Goal: Complete application form

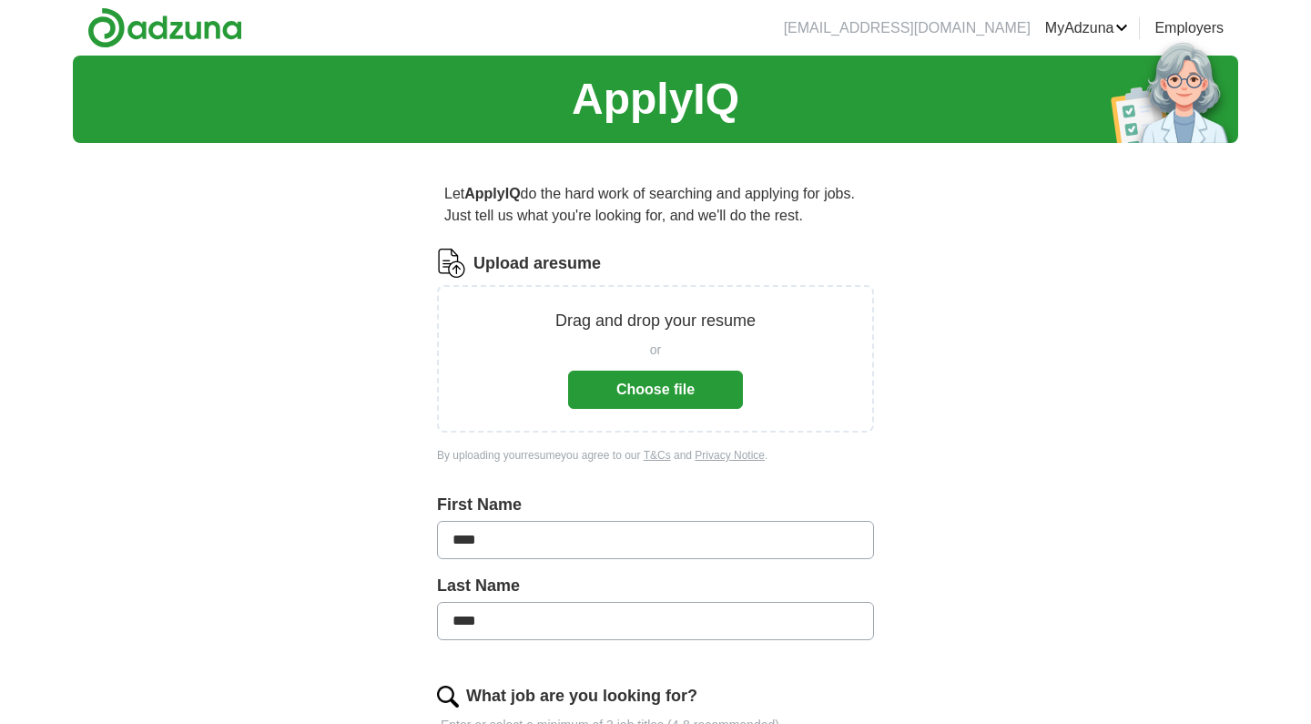
click at [664, 392] on button "Choose file" at bounding box center [655, 390] width 175 height 38
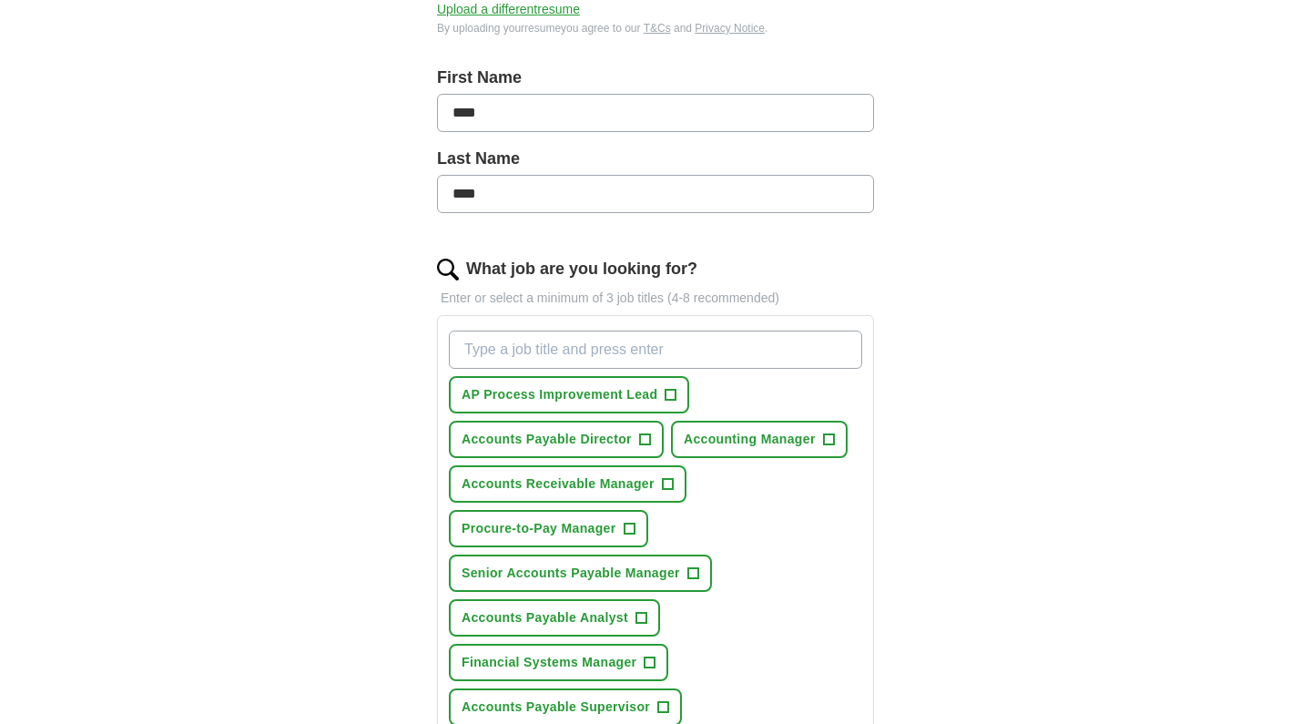
scroll to position [361, 0]
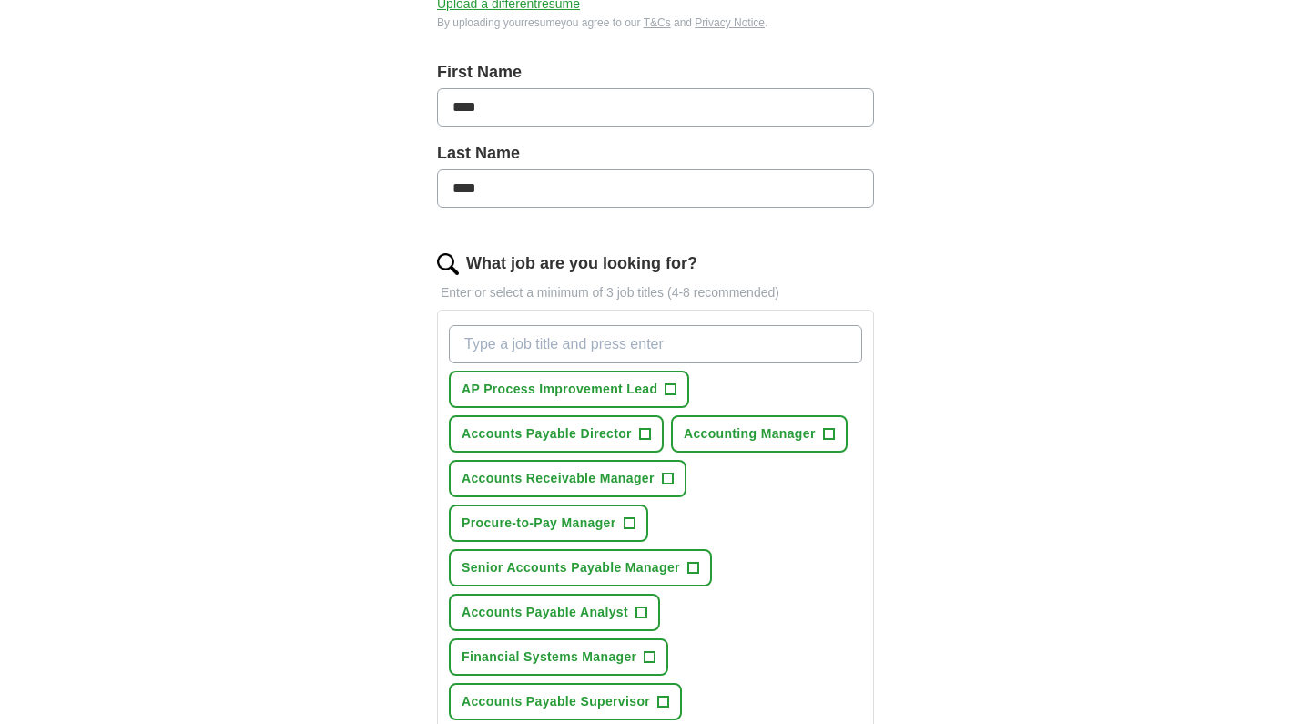
click at [646, 431] on span "+" at bounding box center [644, 434] width 11 height 15
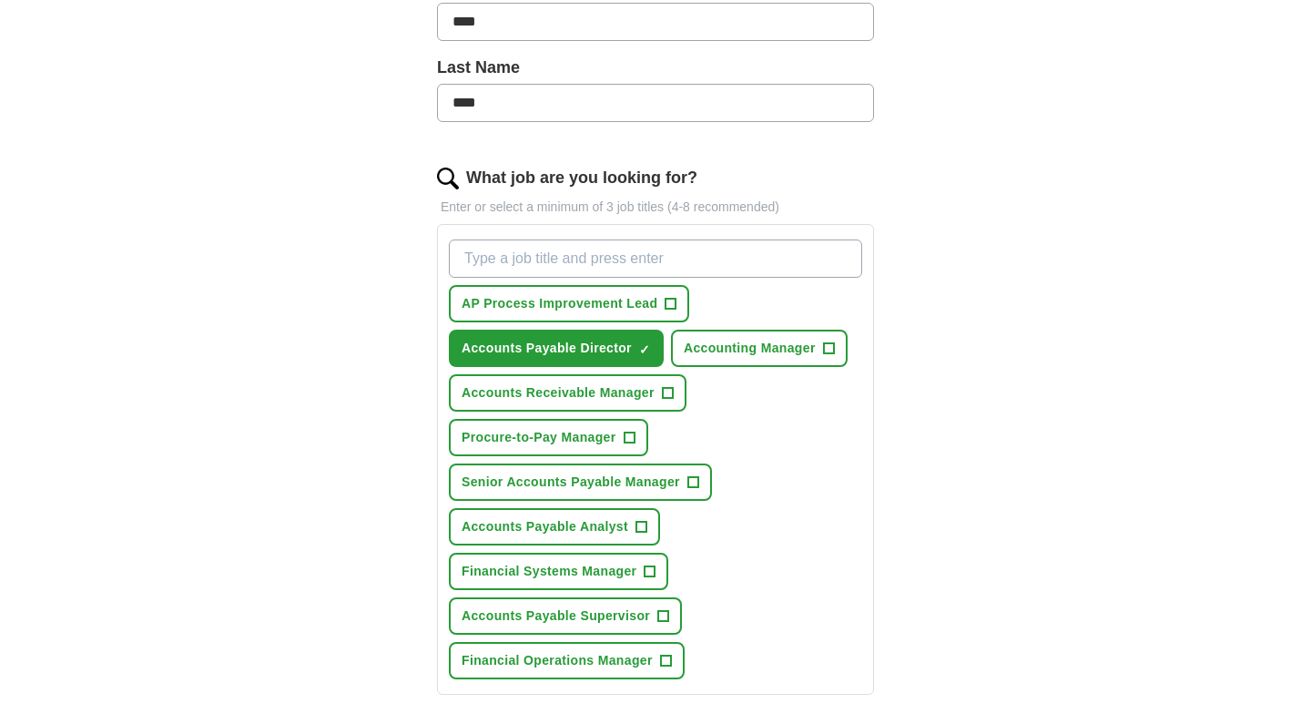
scroll to position [450, 0]
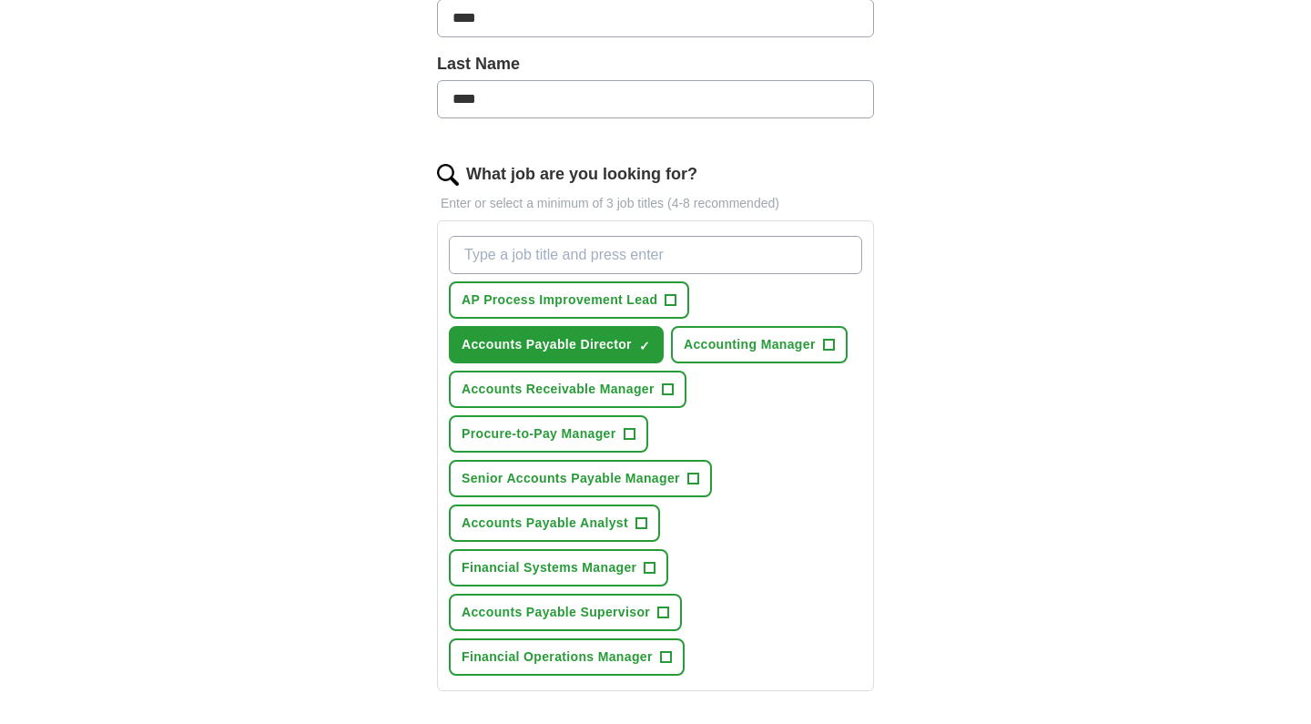
click at [697, 475] on span "+" at bounding box center [692, 479] width 11 height 15
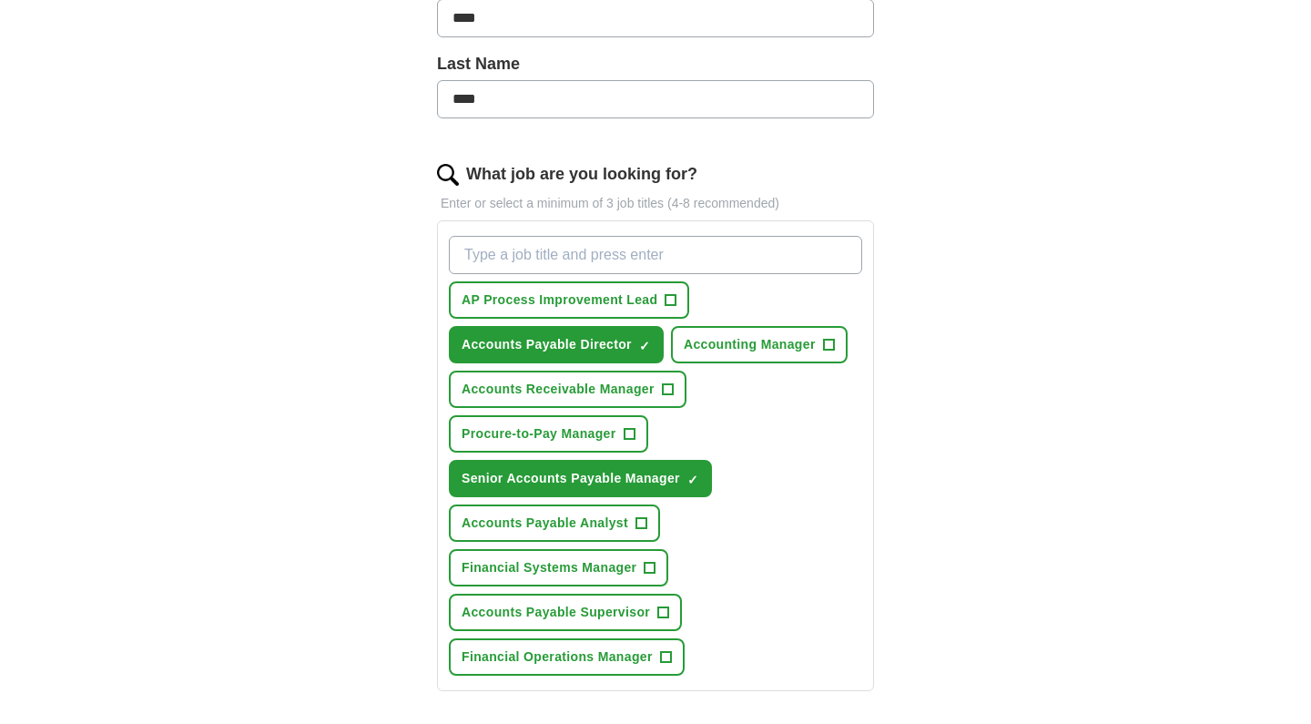
click at [667, 297] on span "+" at bounding box center [671, 300] width 11 height 15
click at [834, 340] on span "+" at bounding box center [828, 345] width 11 height 15
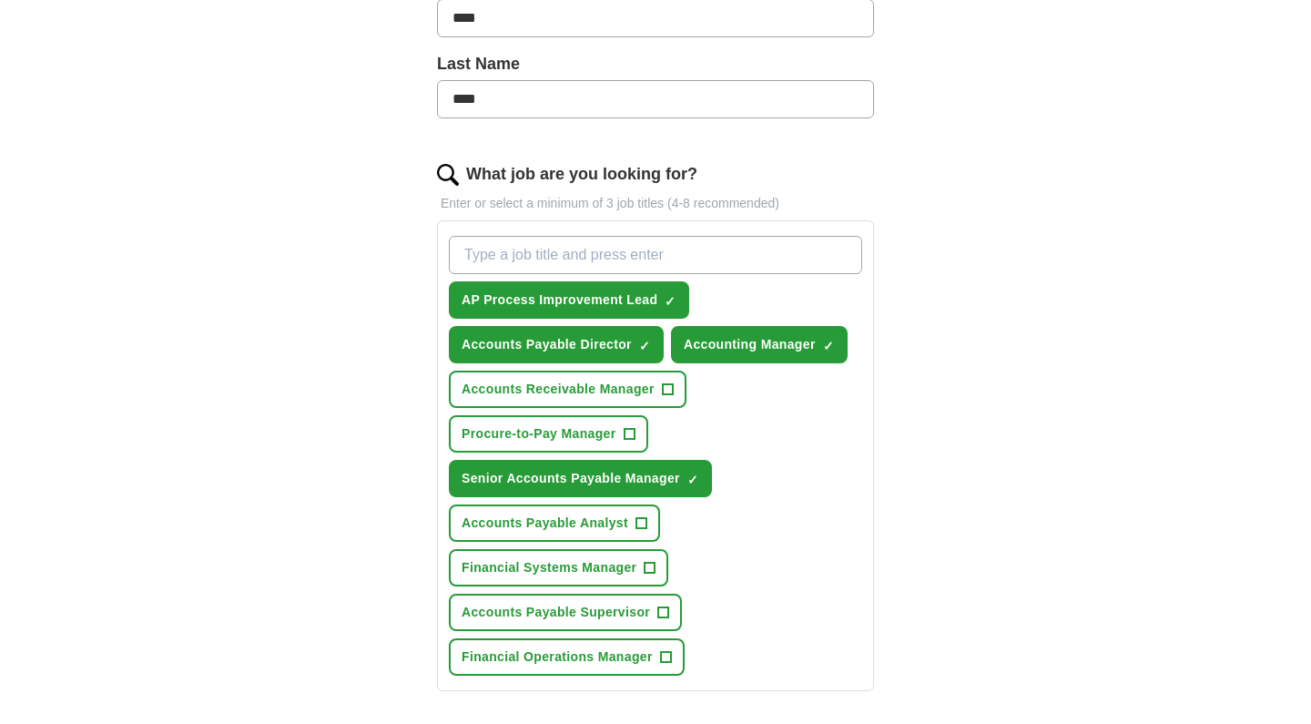
click at [632, 432] on span "+" at bounding box center [629, 434] width 11 height 15
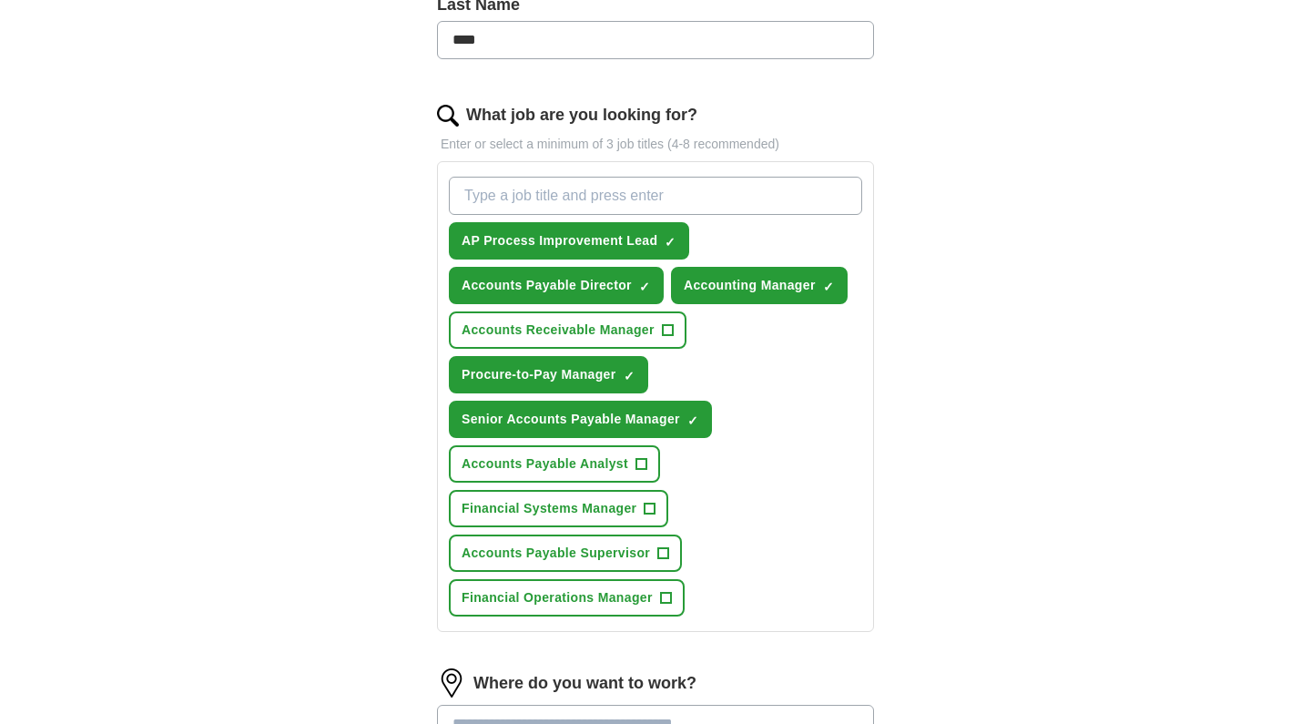
scroll to position [510, 0]
click at [666, 552] on span "+" at bounding box center [663, 552] width 11 height 15
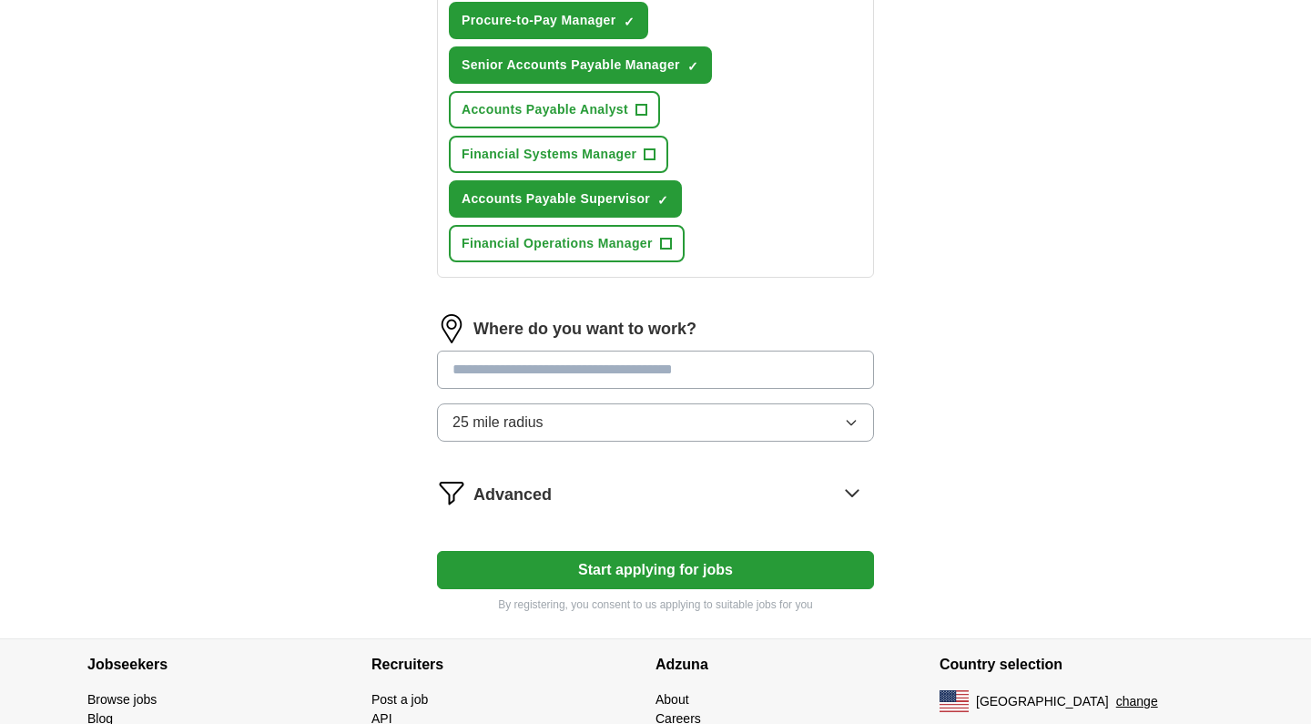
scroll to position [875, 0]
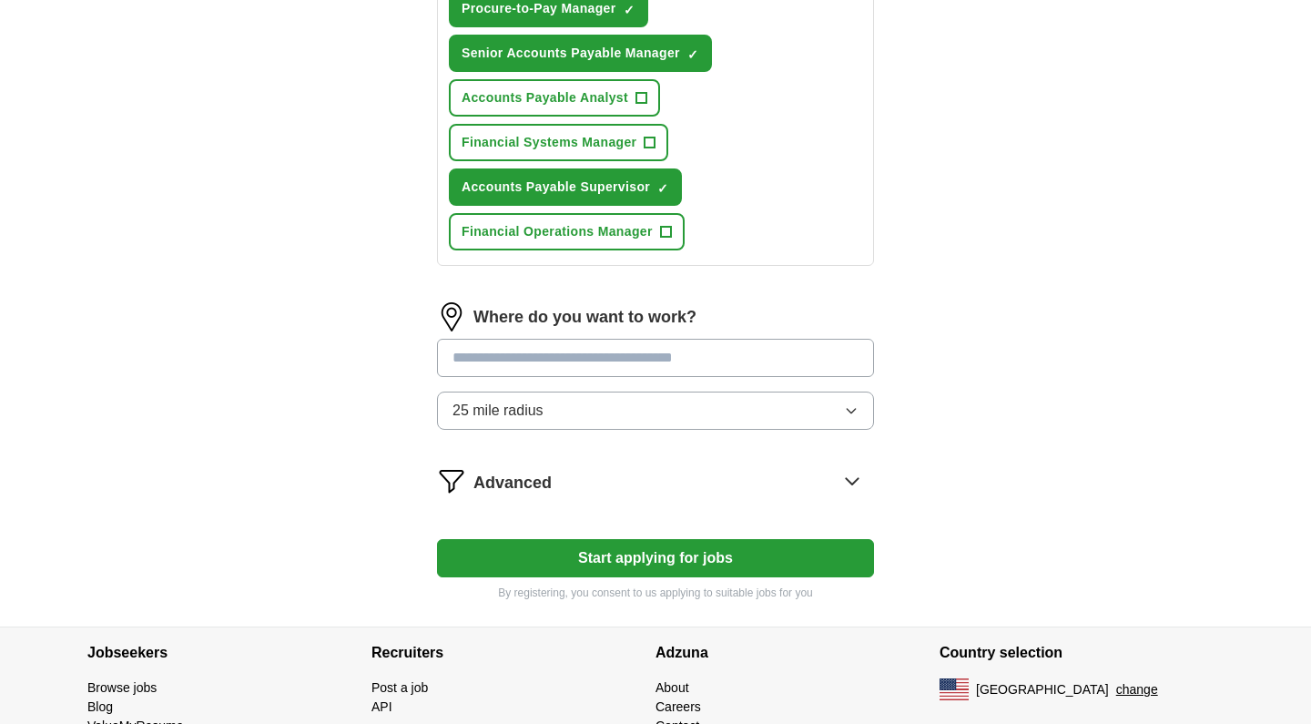
click at [504, 356] on input at bounding box center [655, 358] width 437 height 38
type input "**********"
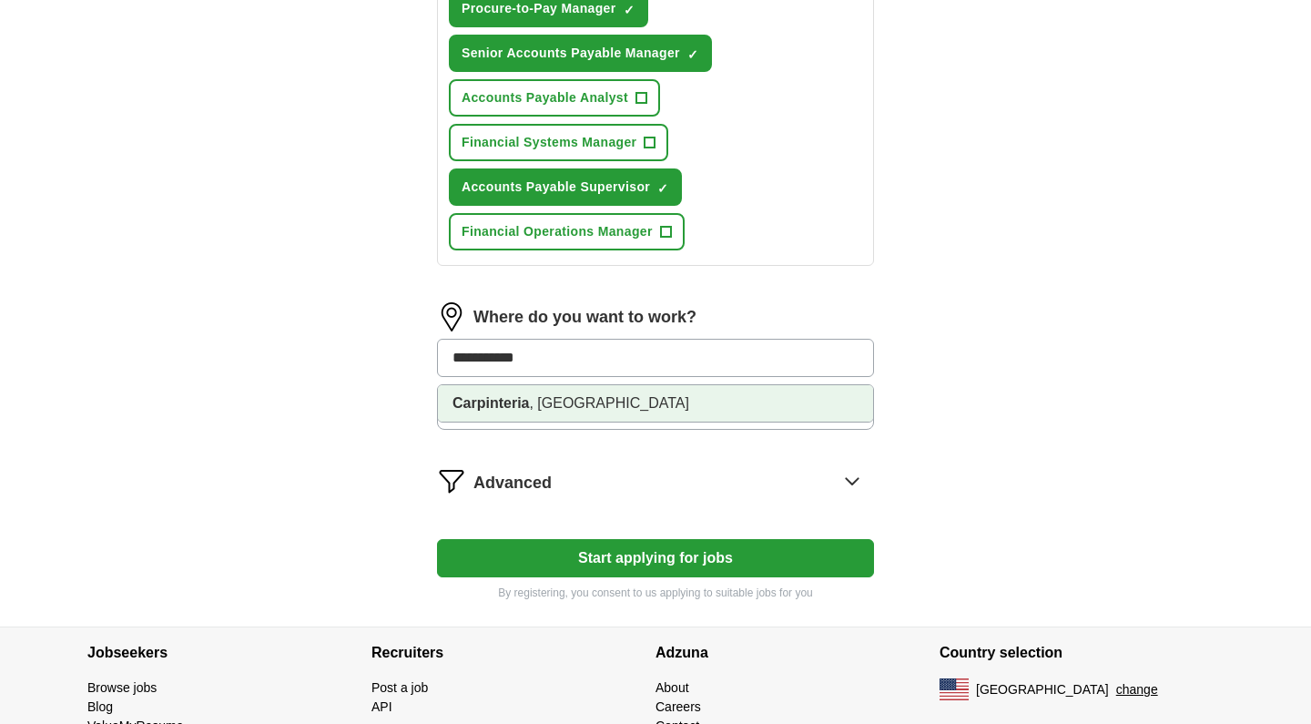
click at [514, 397] on strong "Carpinteria" at bounding box center [491, 402] width 76 height 15
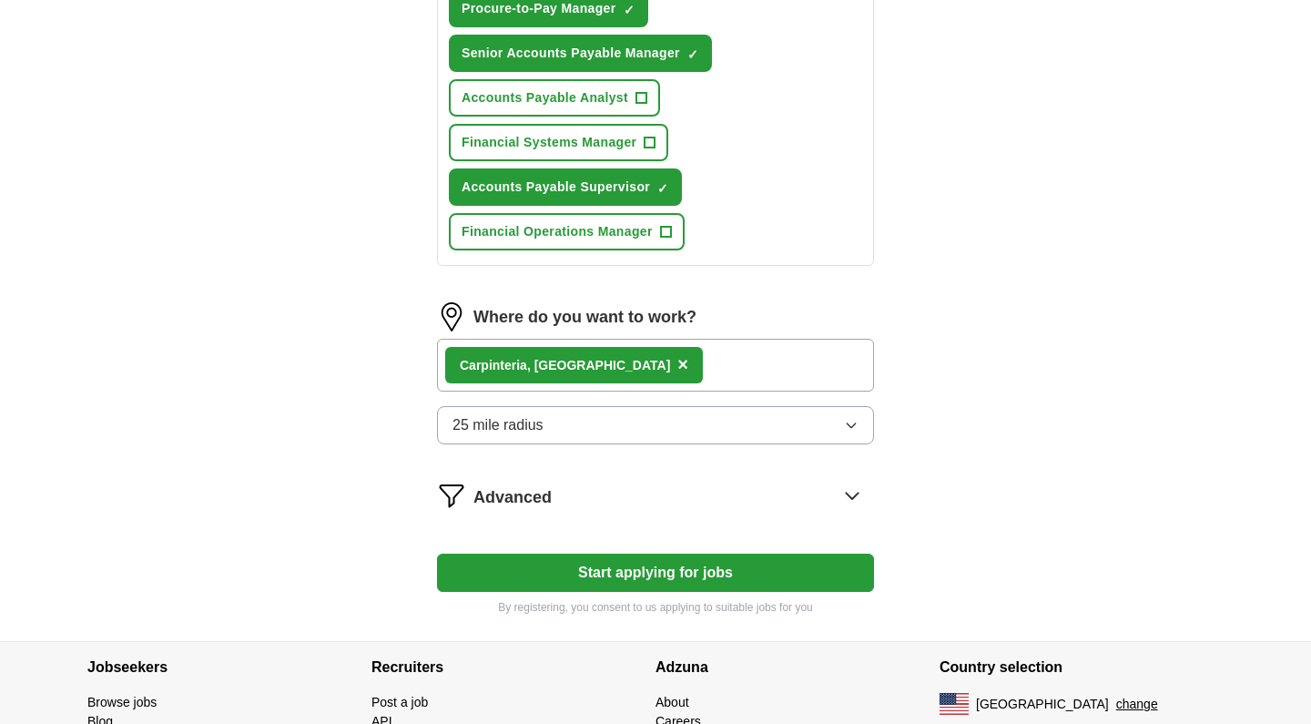
click at [539, 493] on span "Advanced" at bounding box center [512, 497] width 78 height 25
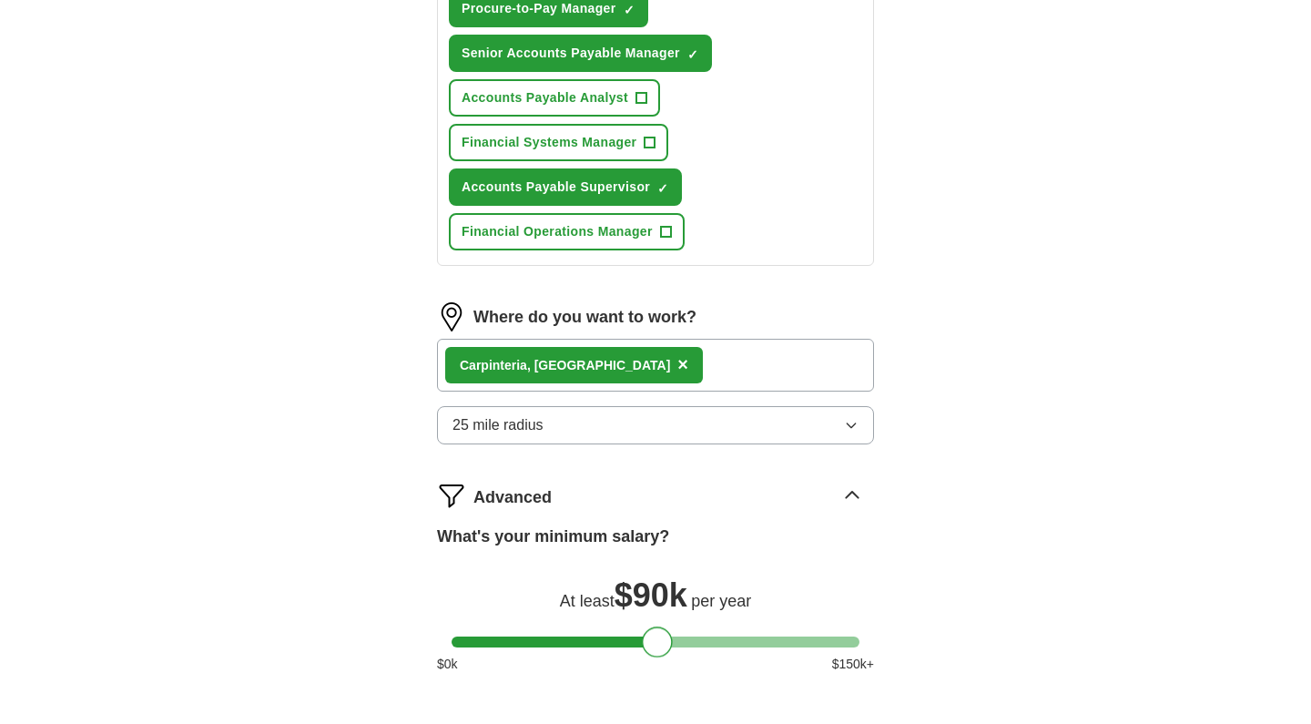
drag, startPoint x: 469, startPoint y: 644, endPoint x: 658, endPoint y: 652, distance: 189.6
click at [658, 652] on div at bounding box center [657, 641] width 31 height 31
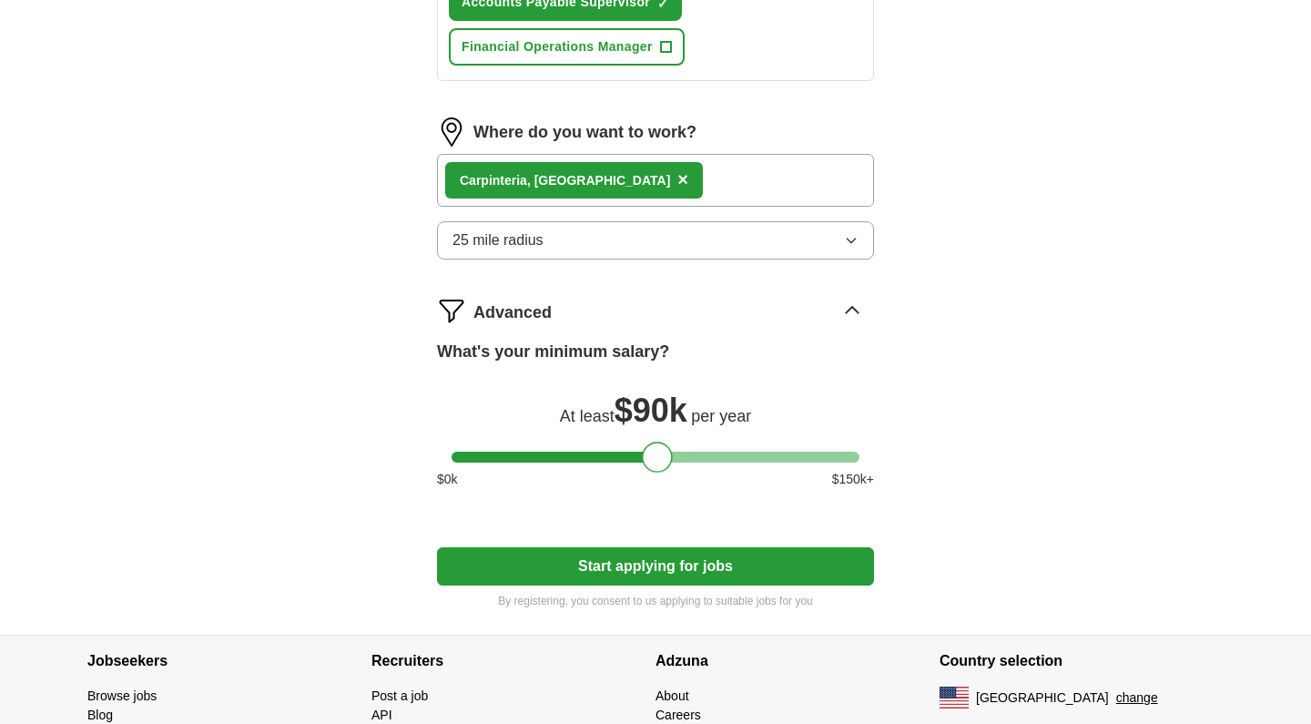
scroll to position [1121, 0]
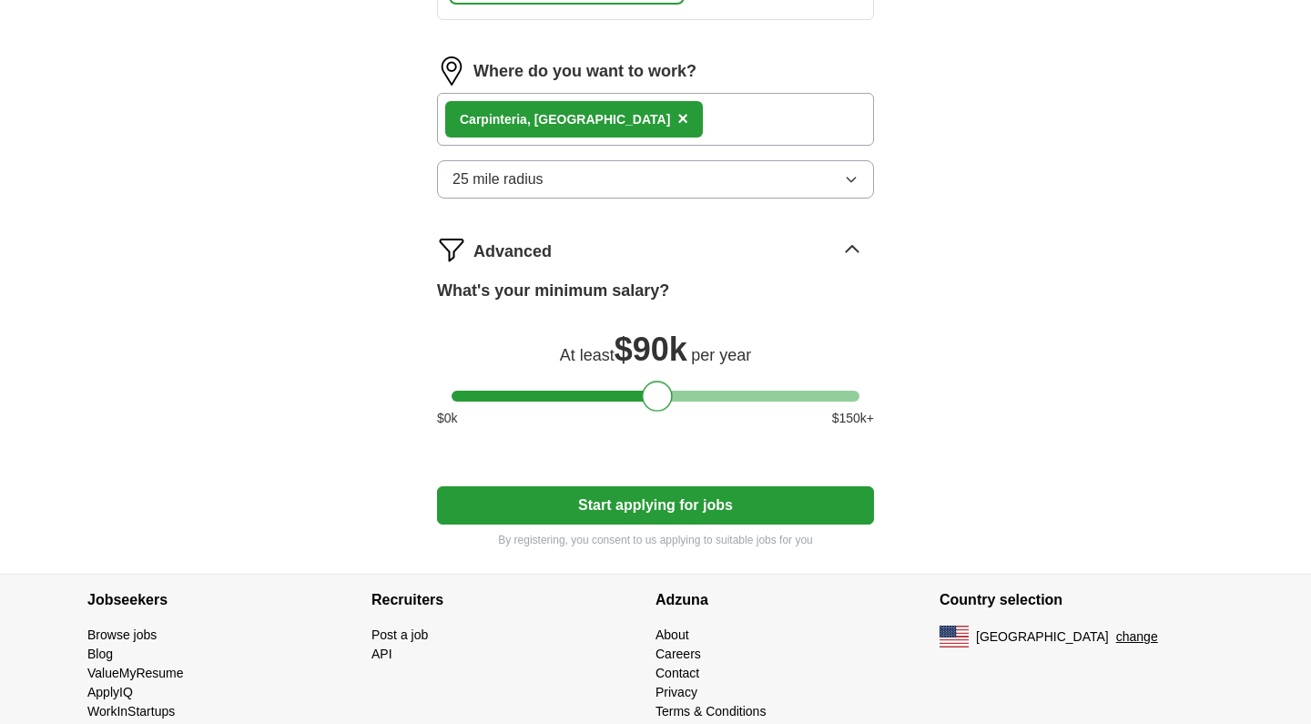
click at [670, 506] on button "Start applying for jobs" at bounding box center [655, 505] width 437 height 38
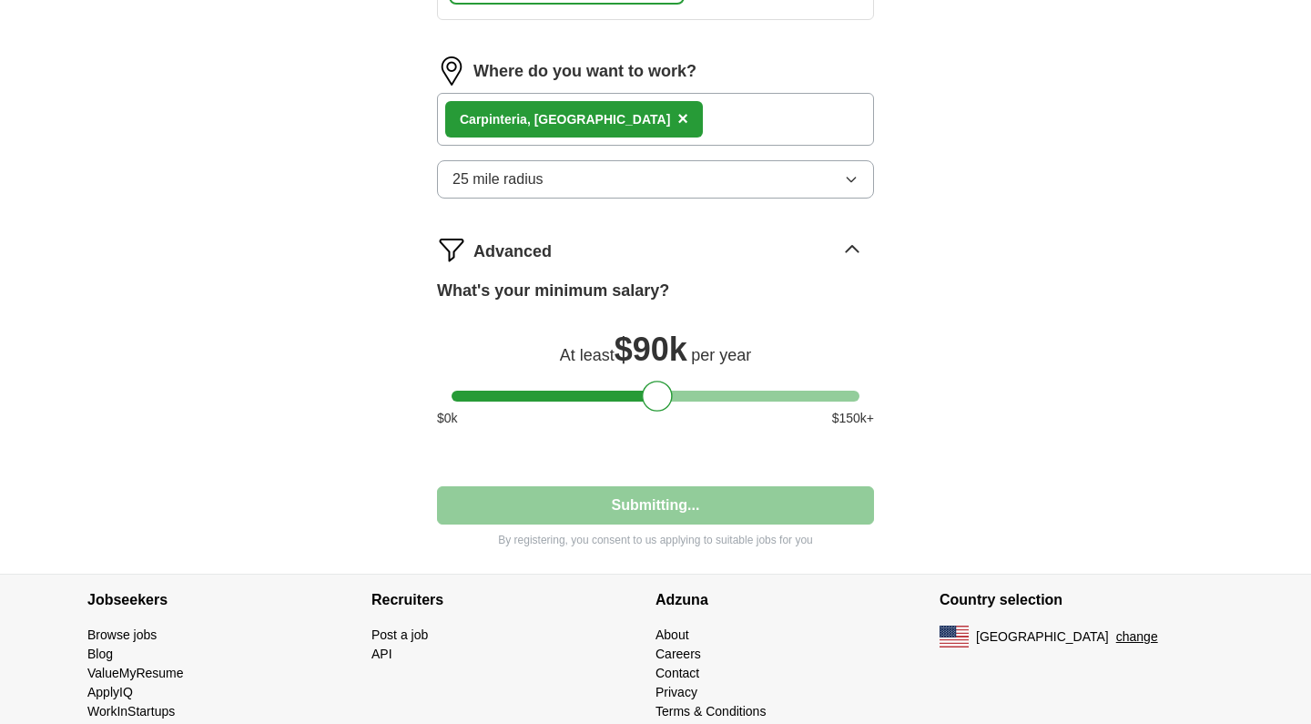
select select "**"
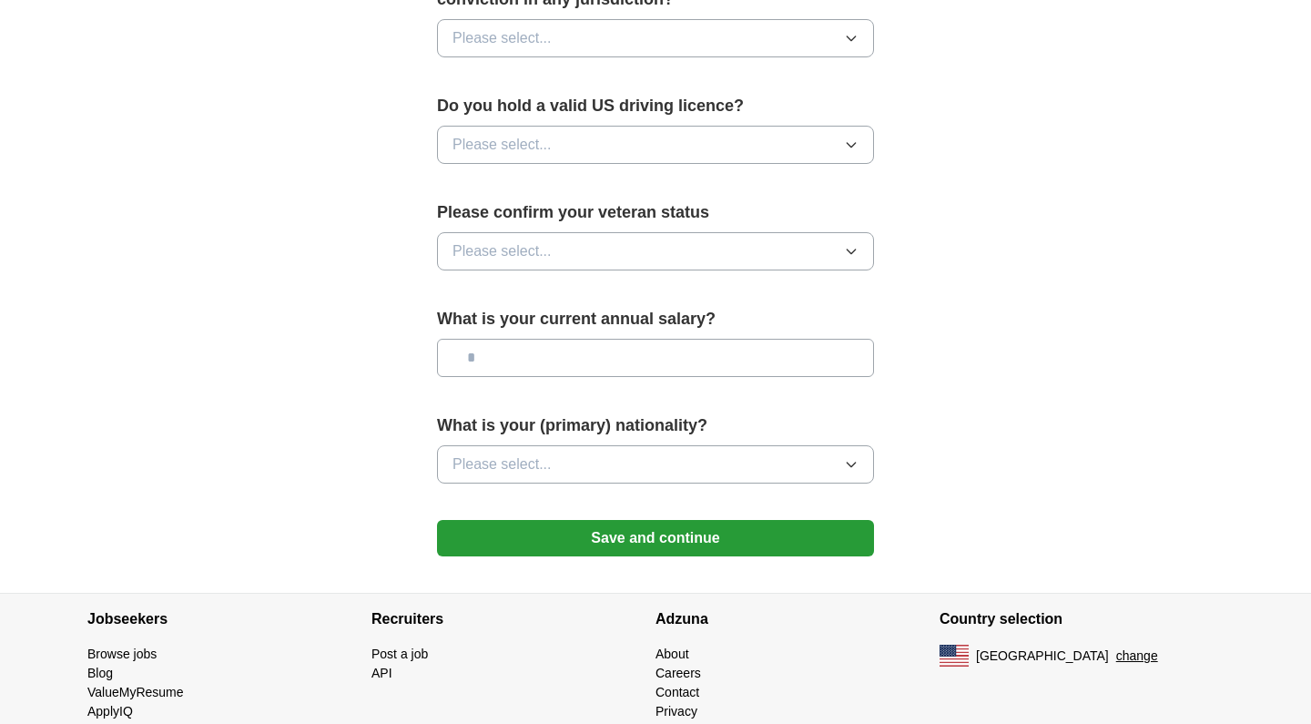
scroll to position [0, 0]
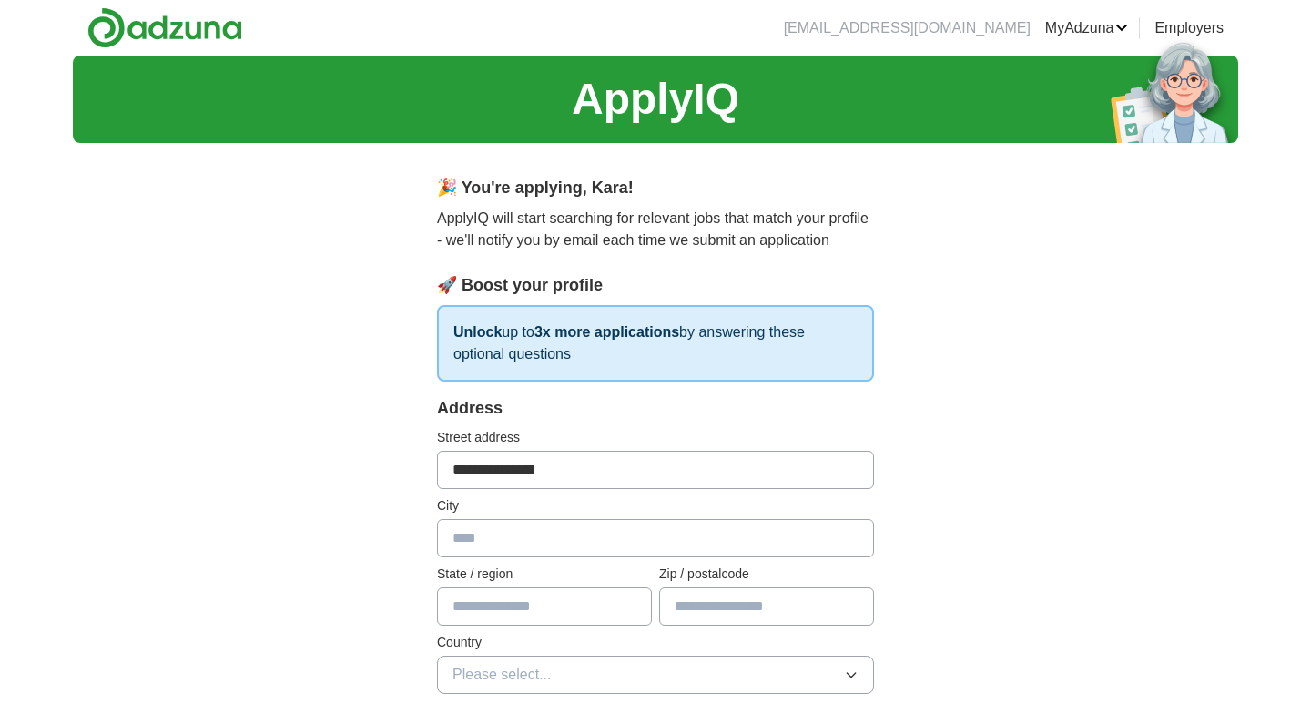
type input "**********"
type input "**"
type input "*****"
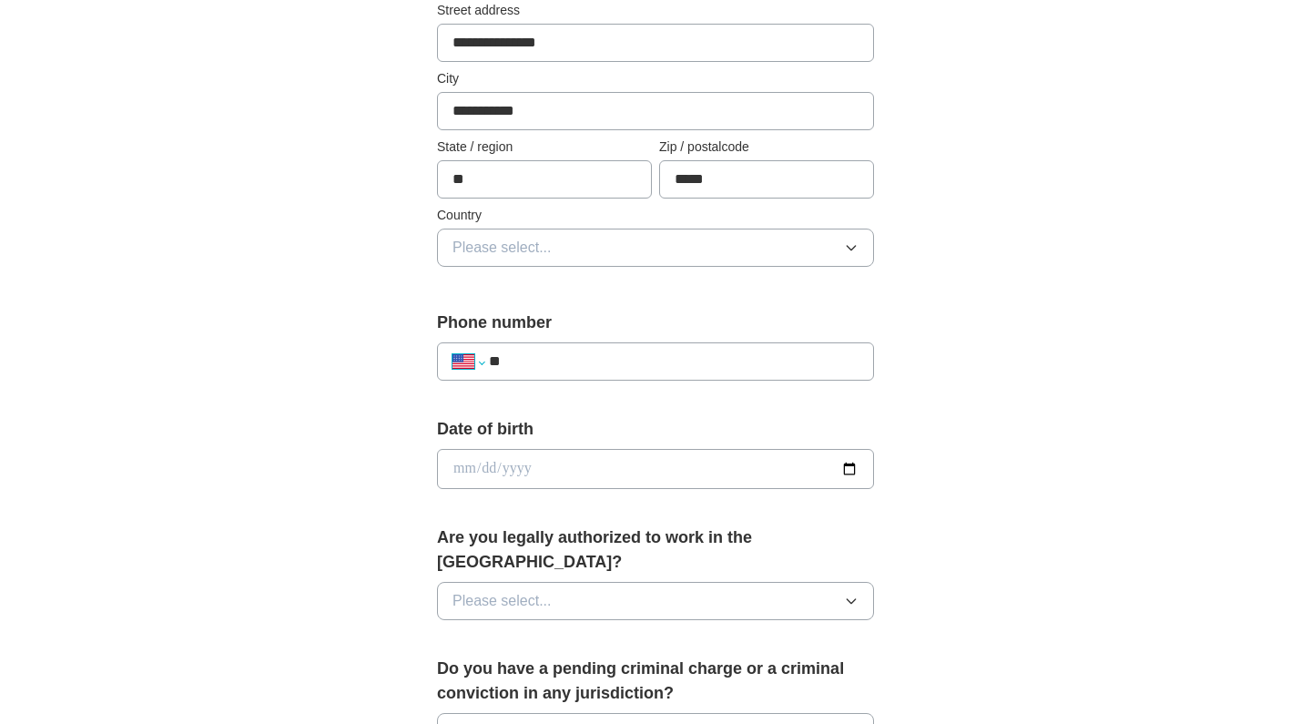
select select "**"
type input "**"
select select "**"
click at [507, 255] on span "Please select..." at bounding box center [502, 248] width 99 height 22
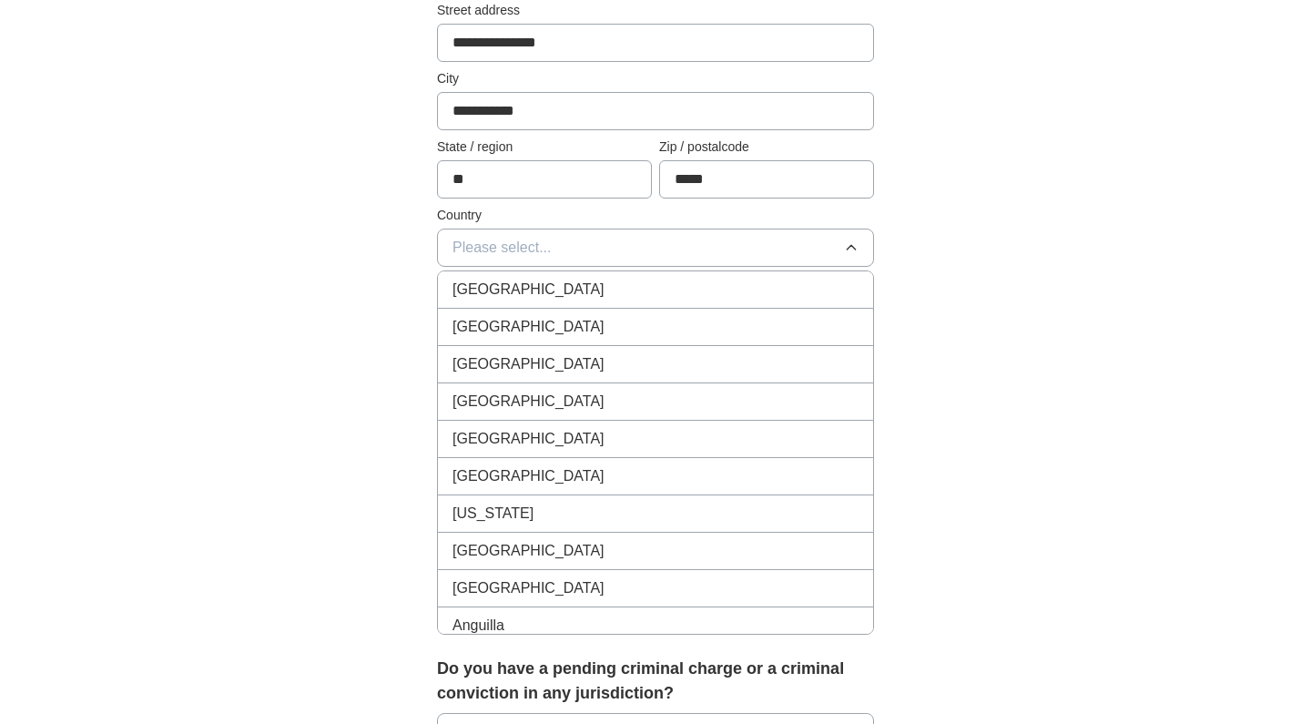
click at [506, 322] on span "[GEOGRAPHIC_DATA]" at bounding box center [529, 327] width 152 height 22
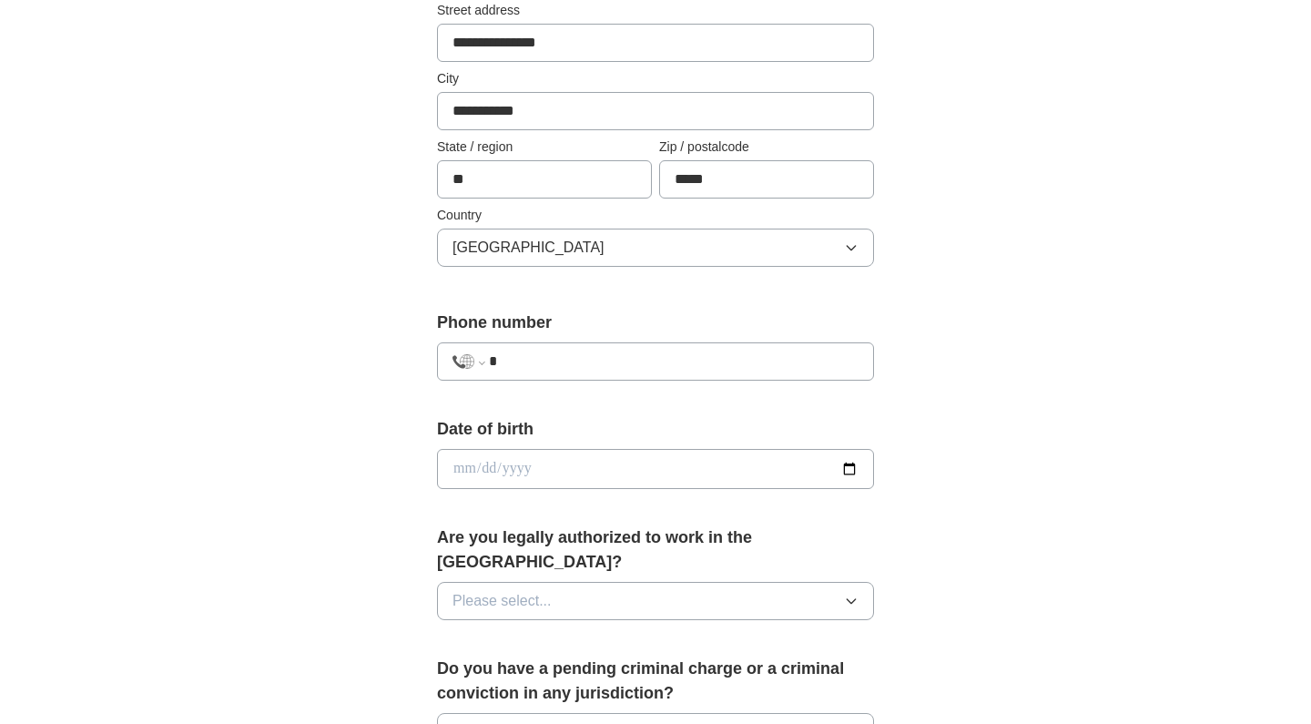
click at [513, 353] on input "*" at bounding box center [674, 362] width 370 height 22
type input "**********"
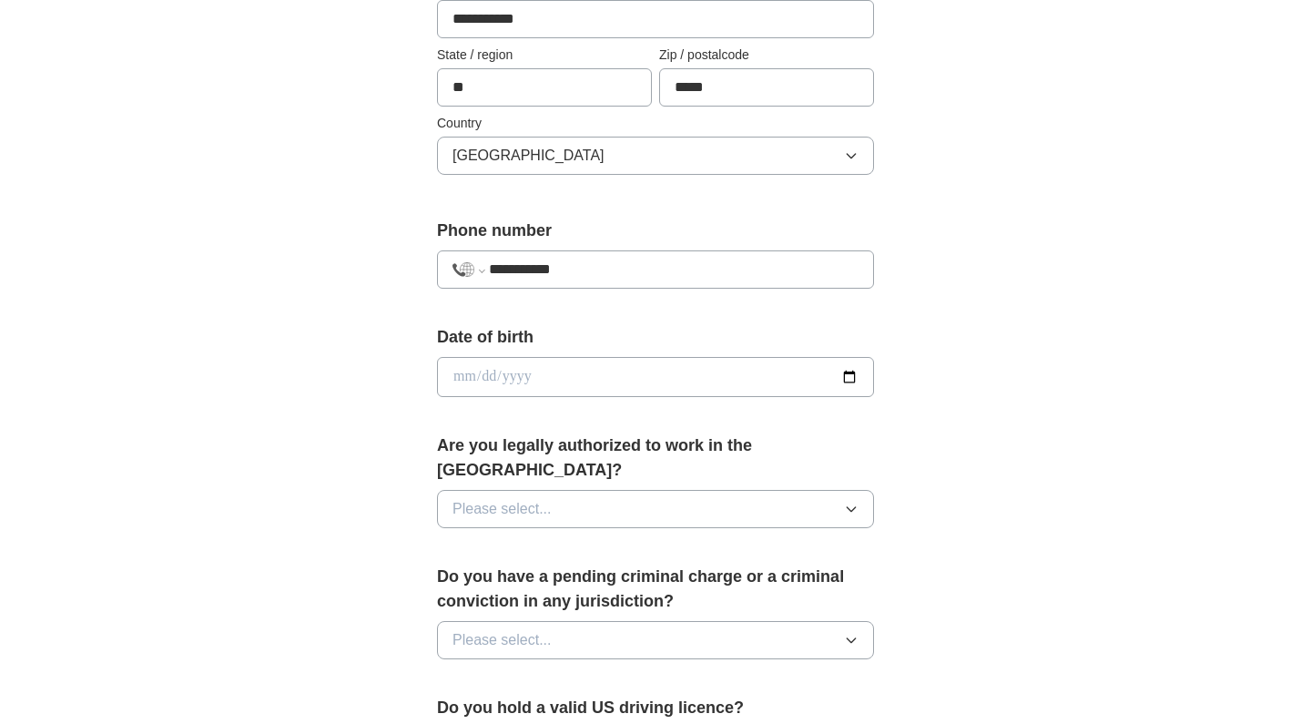
scroll to position [548, 0]
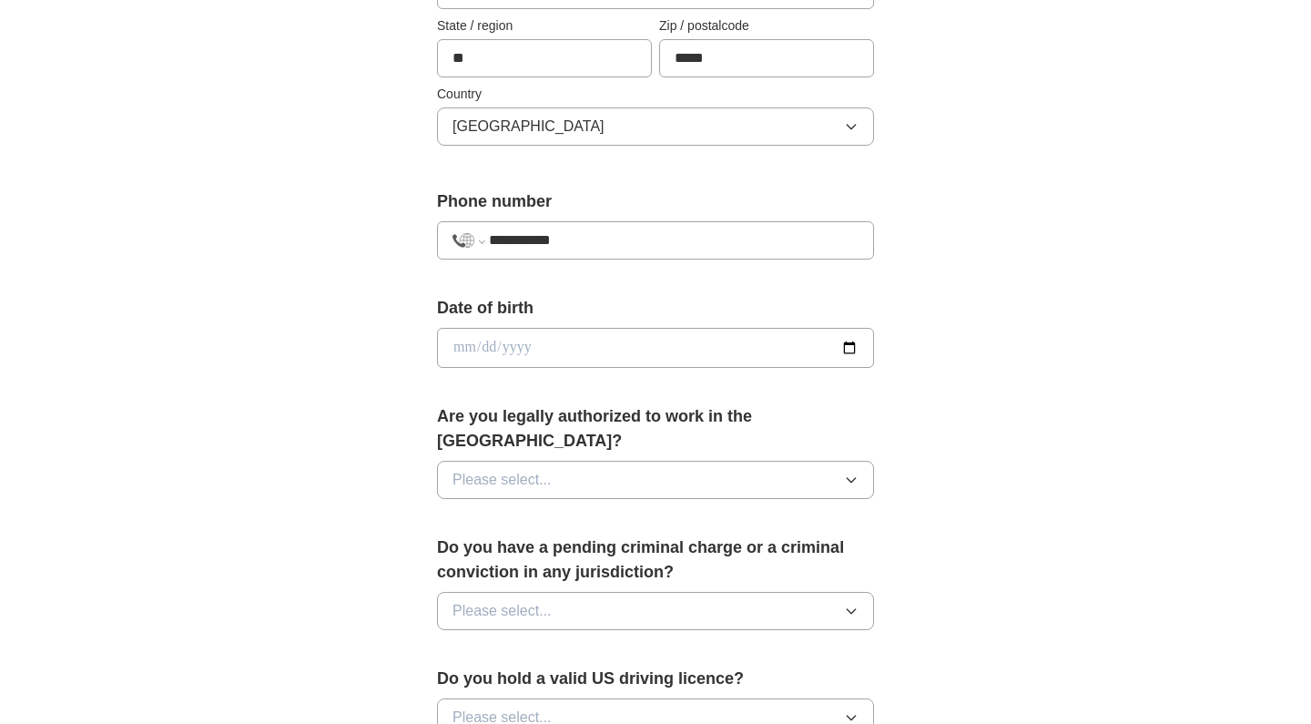
click at [538, 469] on span "Please select..." at bounding box center [502, 480] width 99 height 22
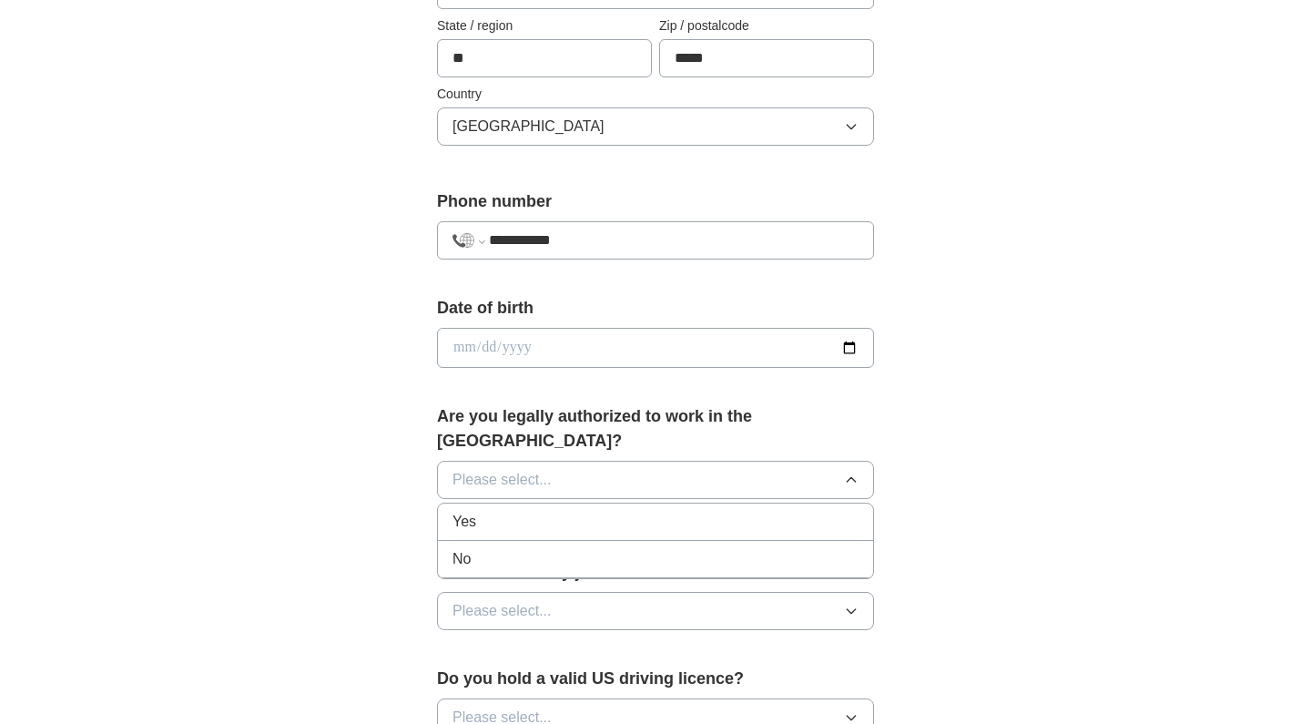
click at [507, 511] on div "Yes" at bounding box center [656, 522] width 406 height 22
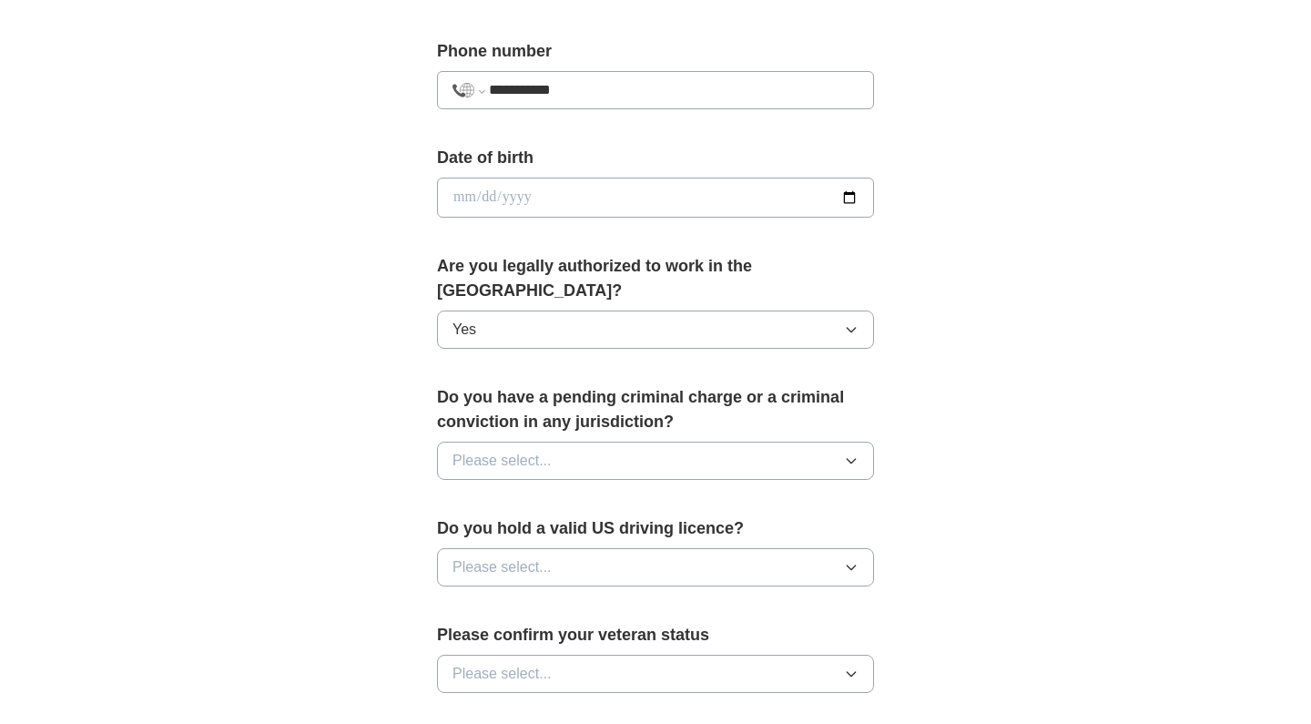
scroll to position [712, 0]
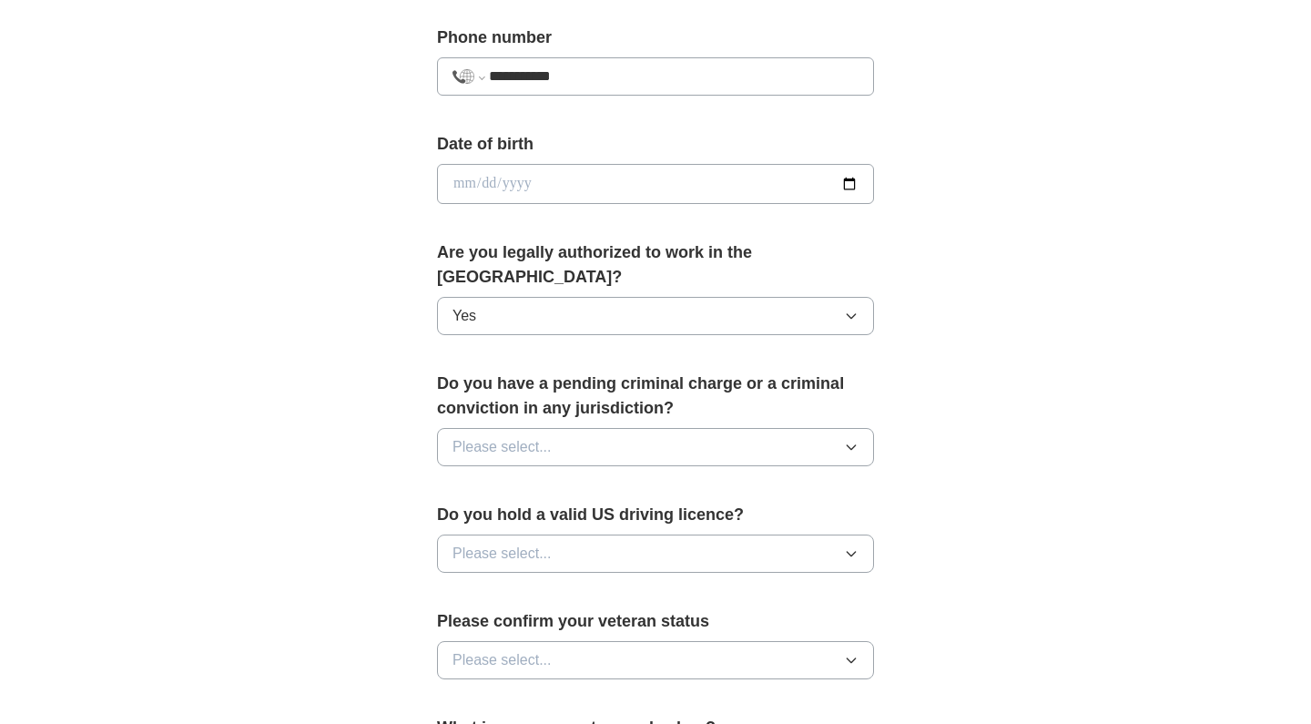
click at [512, 436] on span "Please select..." at bounding box center [502, 447] width 99 height 22
click at [491, 515] on div "No" at bounding box center [656, 526] width 406 height 22
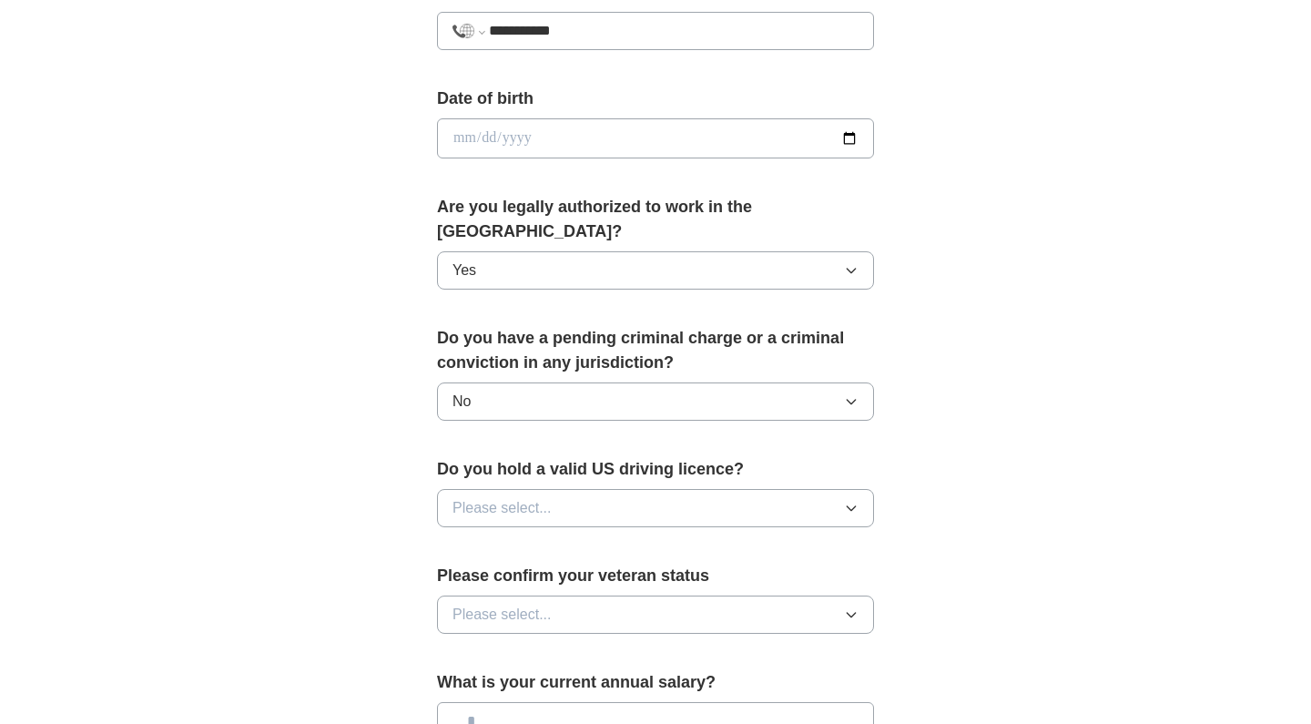
scroll to position [766, 0]
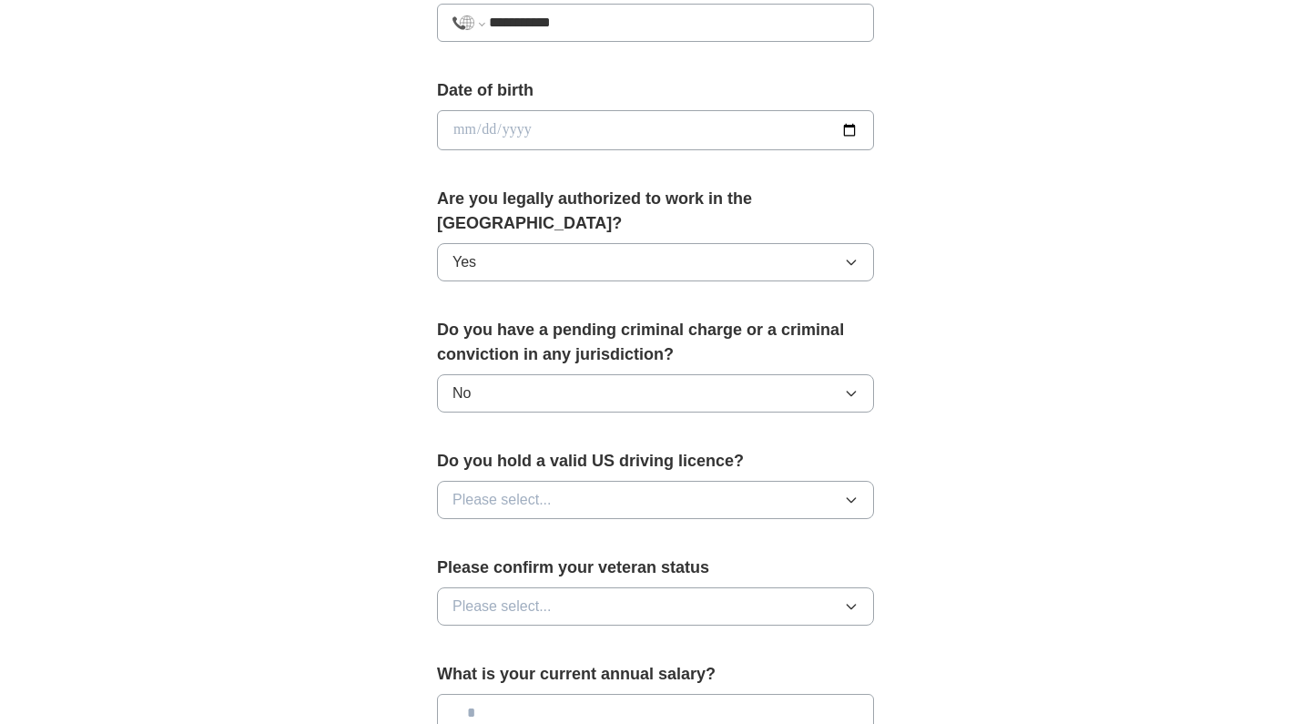
click at [503, 489] on span "Please select..." at bounding box center [502, 500] width 99 height 22
click at [488, 531] on div "Yes" at bounding box center [656, 542] width 406 height 22
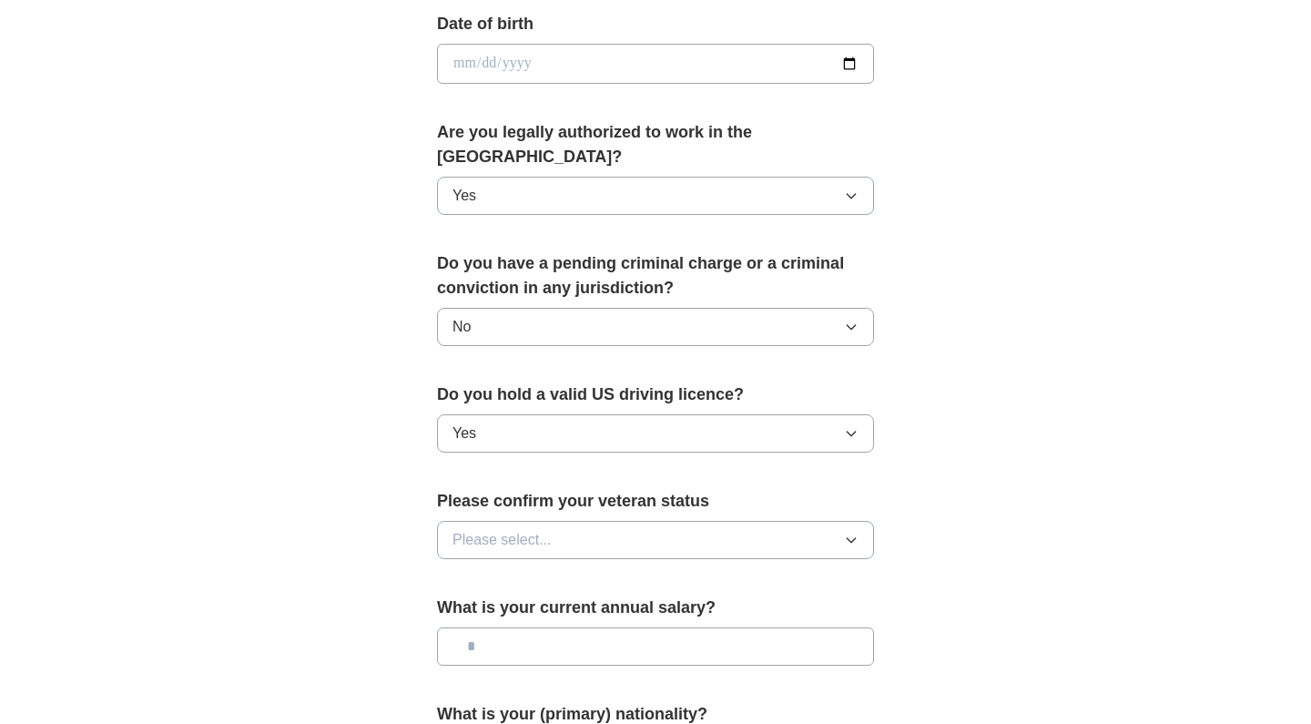
scroll to position [845, 0]
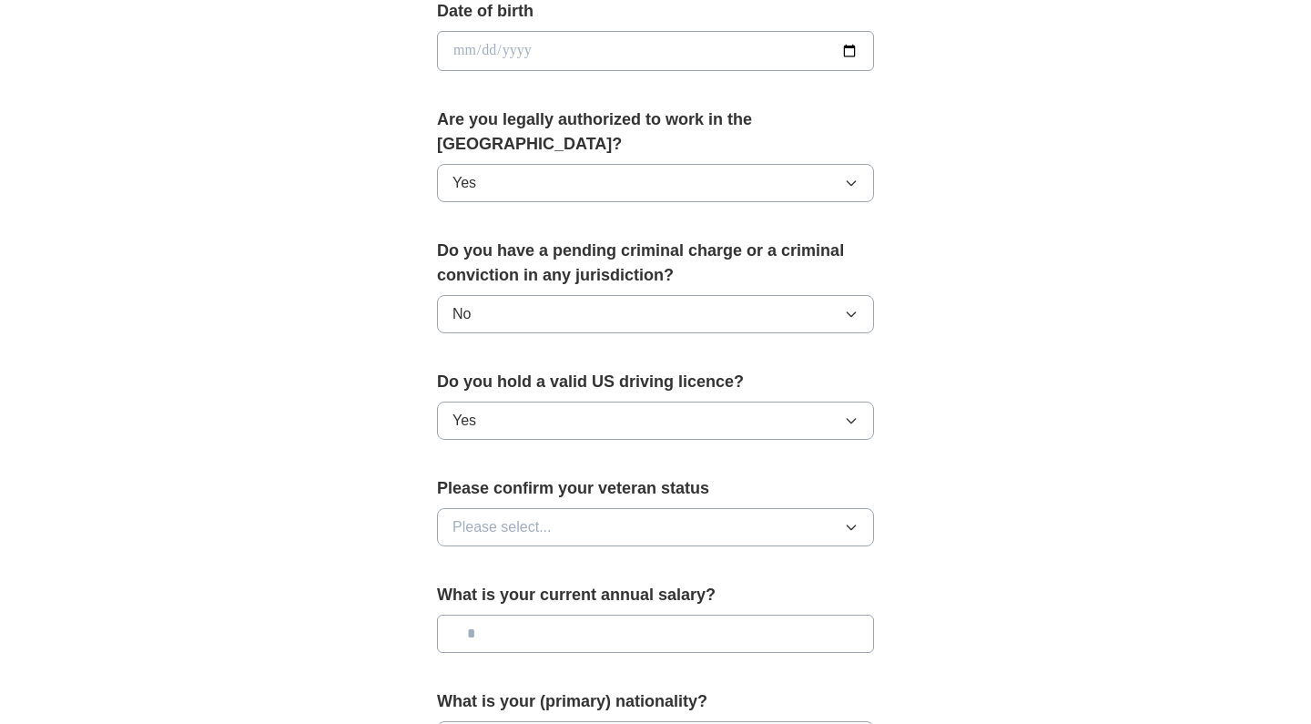
click at [490, 516] on span "Please select..." at bounding box center [502, 527] width 99 height 22
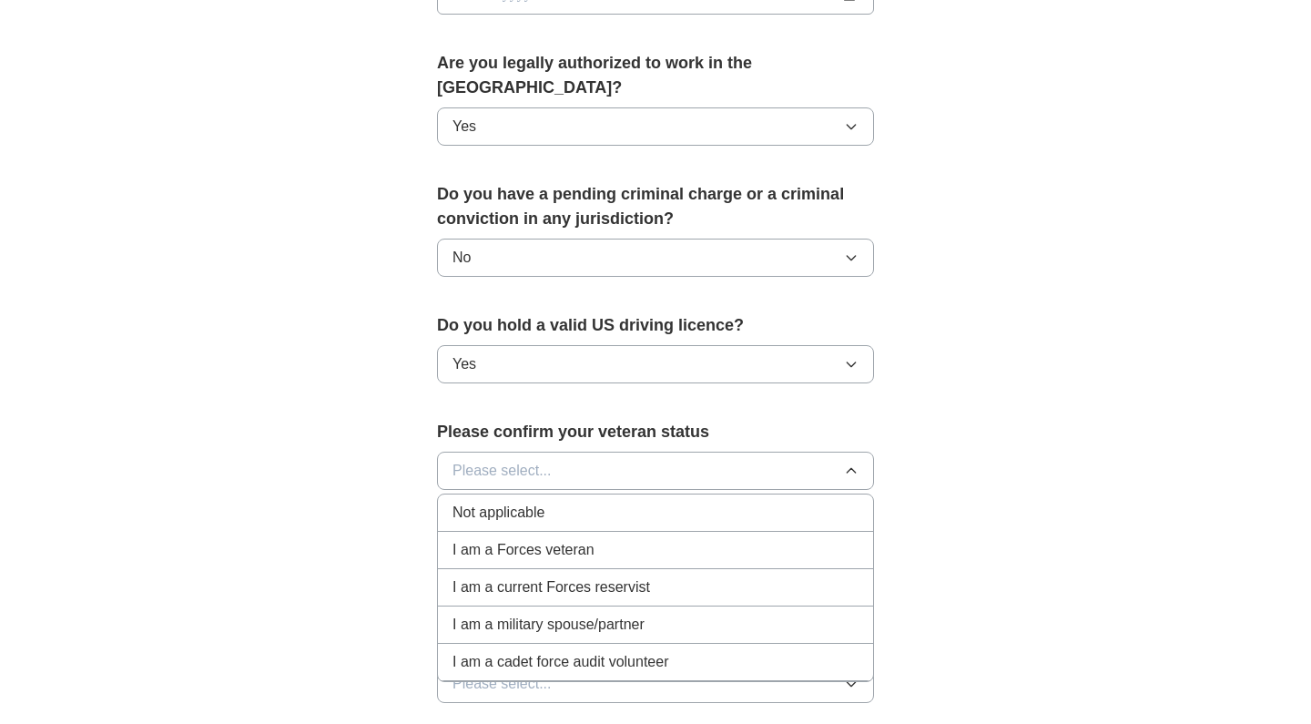
scroll to position [924, 0]
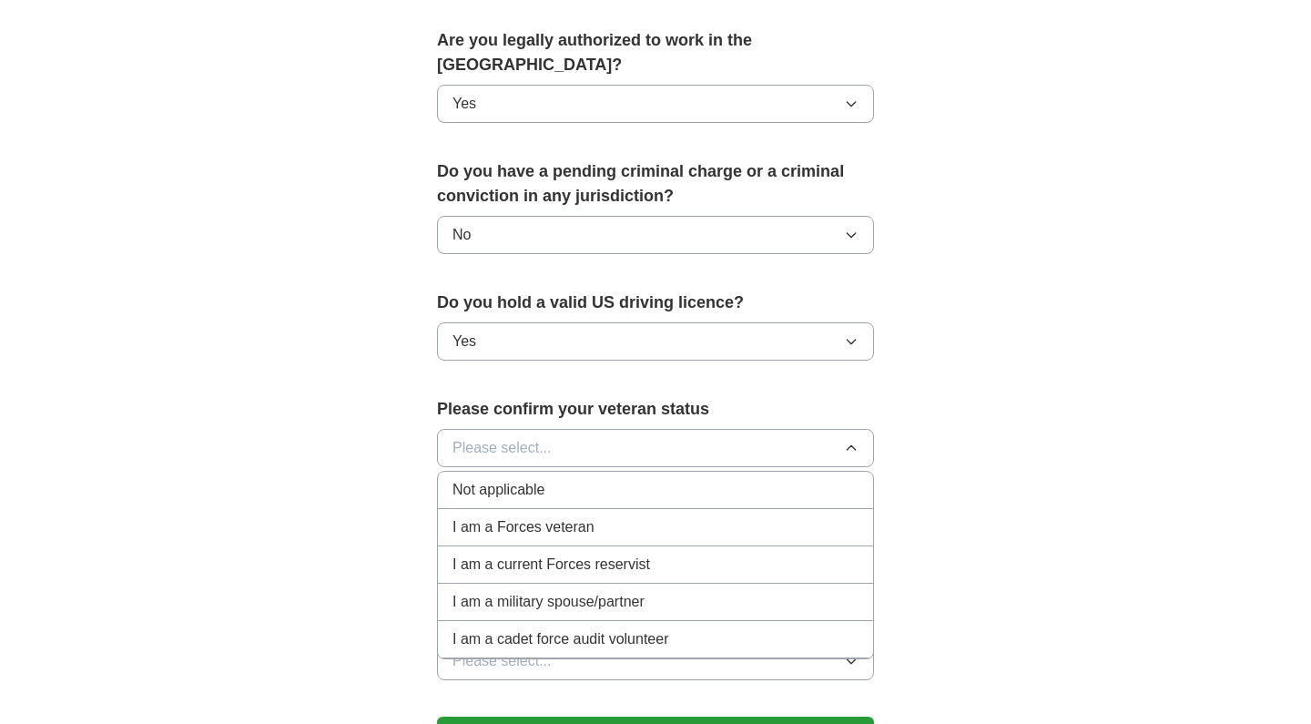
click at [498, 479] on span "Not applicable" at bounding box center [499, 490] width 92 height 22
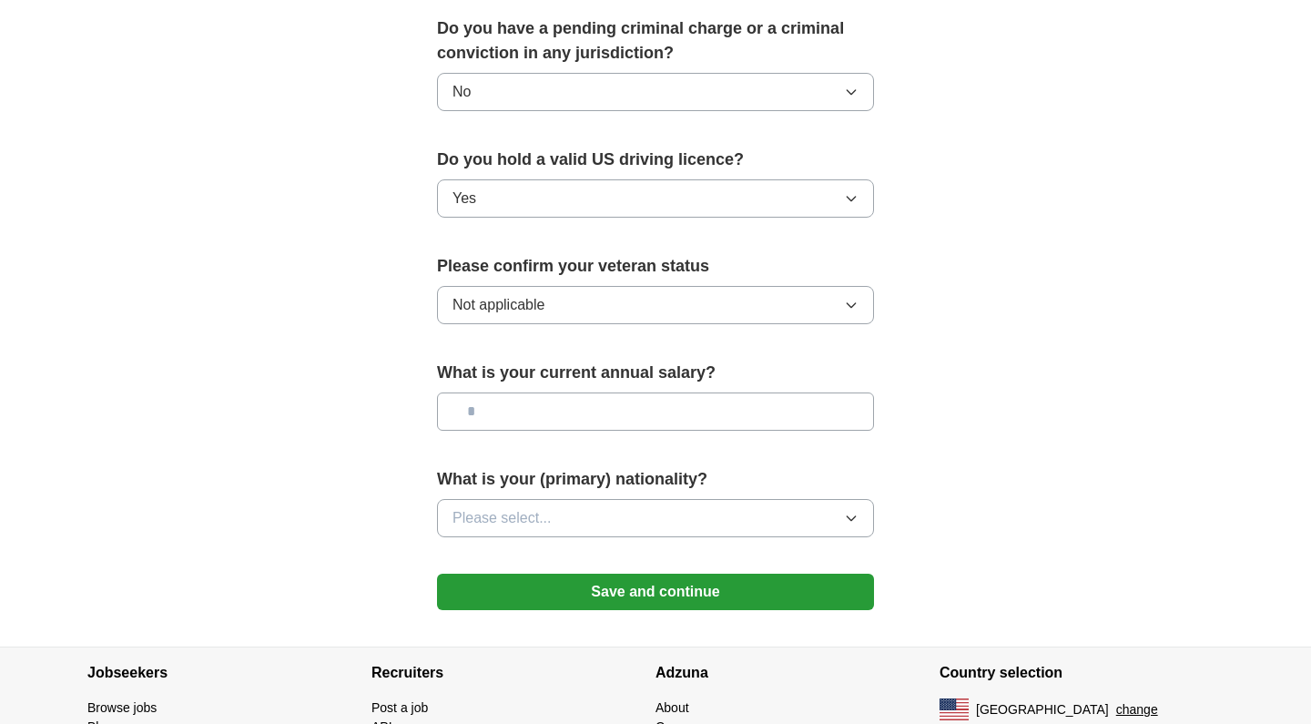
scroll to position [1068, 0]
click at [505, 392] on input "text" at bounding box center [655, 411] width 437 height 38
type input "*******"
click at [537, 506] on span "Please select..." at bounding box center [502, 517] width 99 height 22
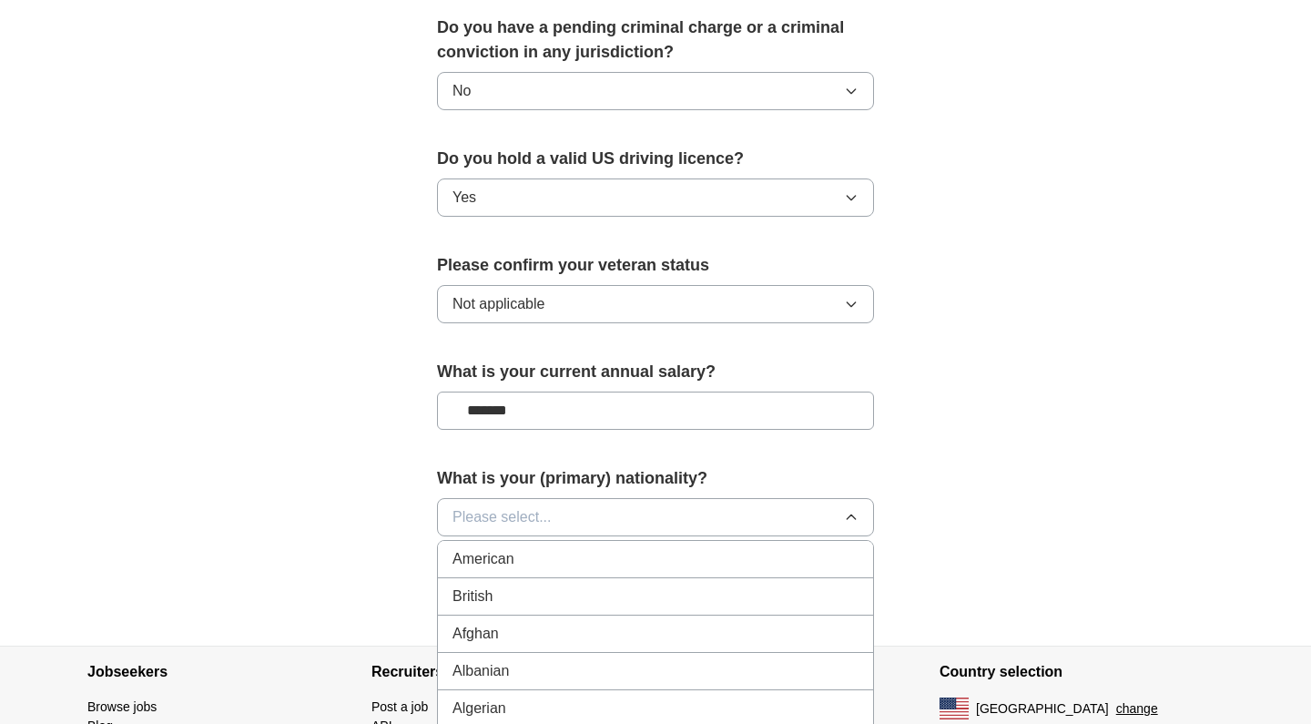
click at [524, 548] on div "American" at bounding box center [656, 559] width 406 height 22
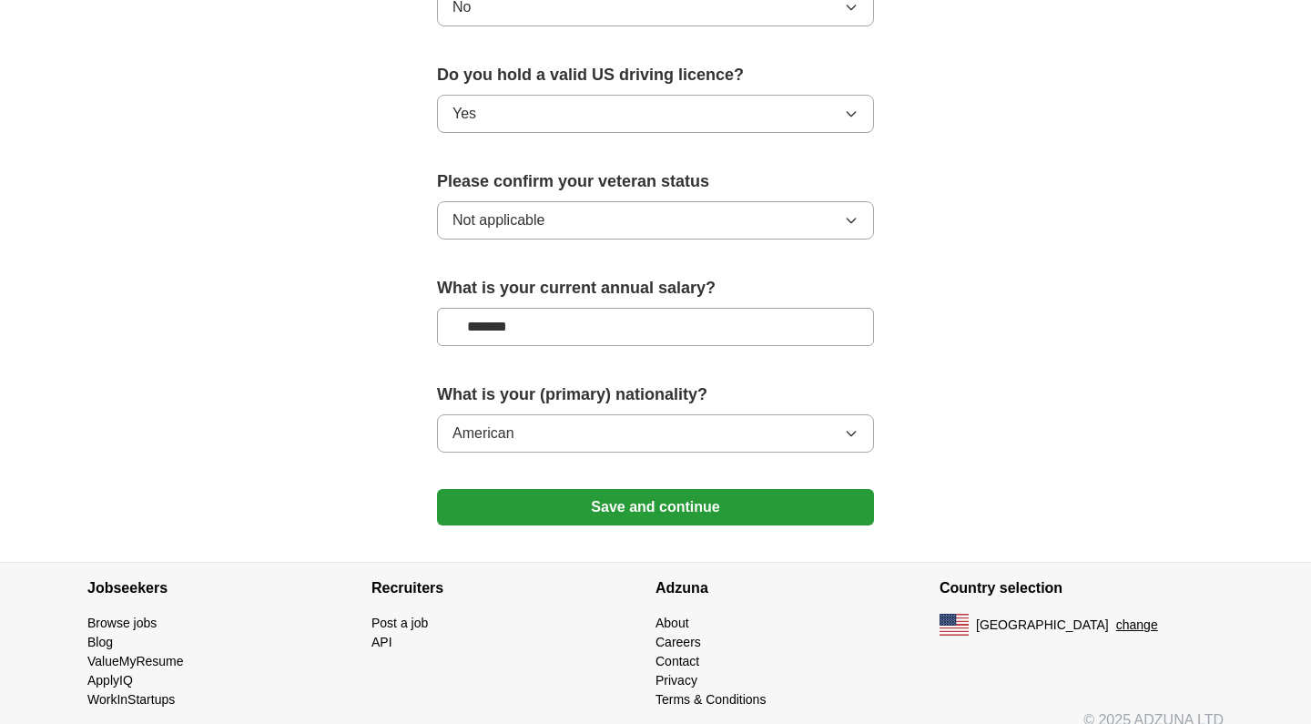
scroll to position [1151, 0]
click at [588, 490] on button "Save and continue" at bounding box center [655, 508] width 437 height 36
